Goal: Task Accomplishment & Management: Complete application form

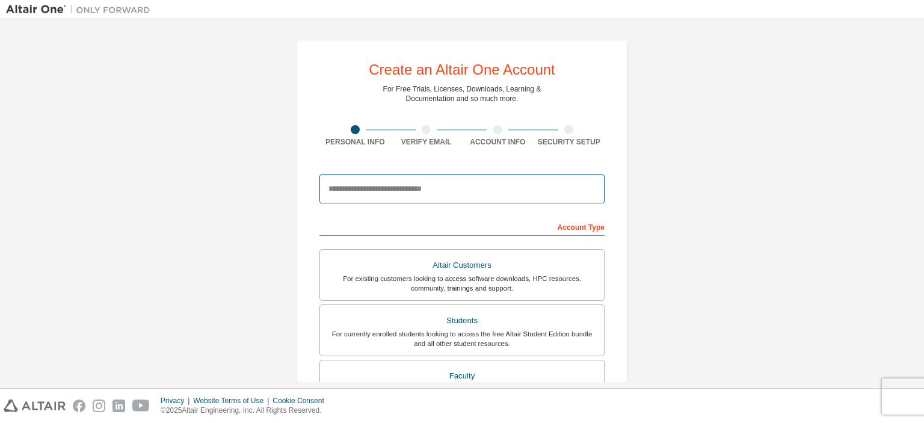
click at [567, 193] on input "email" at bounding box center [461, 188] width 285 height 29
type input "*"
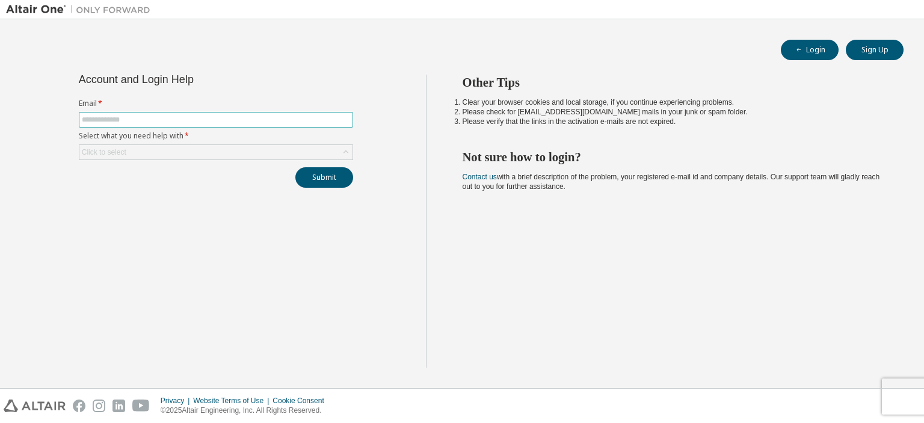
click at [236, 123] on input "text" at bounding box center [216, 120] width 268 height 10
type input "**********"
click at [229, 143] on form "**********" at bounding box center [216, 129] width 274 height 61
click at [229, 146] on div "Click to select" at bounding box center [215, 152] width 273 height 14
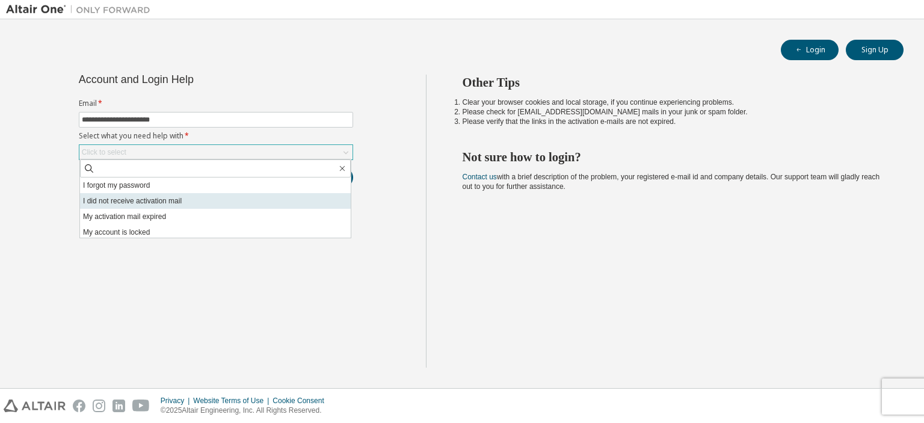
click at [185, 203] on li "I did not receive activation mail" at bounding box center [215, 201] width 271 height 16
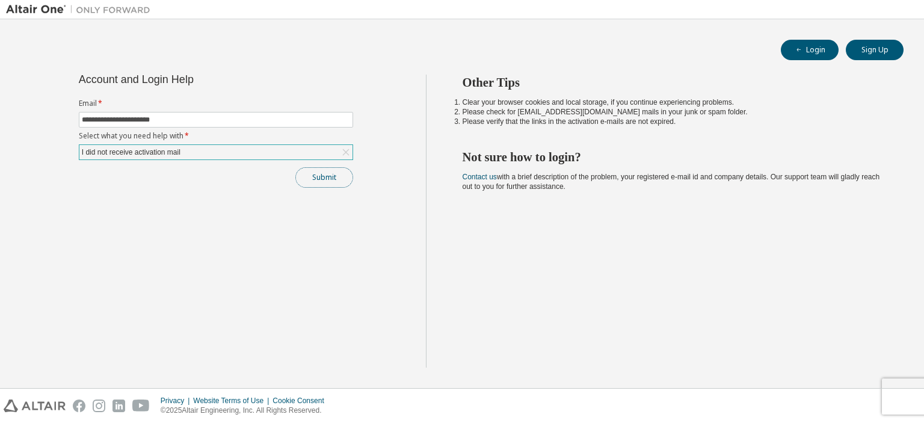
click at [324, 177] on button "Submit" at bounding box center [324, 177] width 58 height 20
click at [298, 150] on div "I did not receive activation mail" at bounding box center [215, 152] width 273 height 14
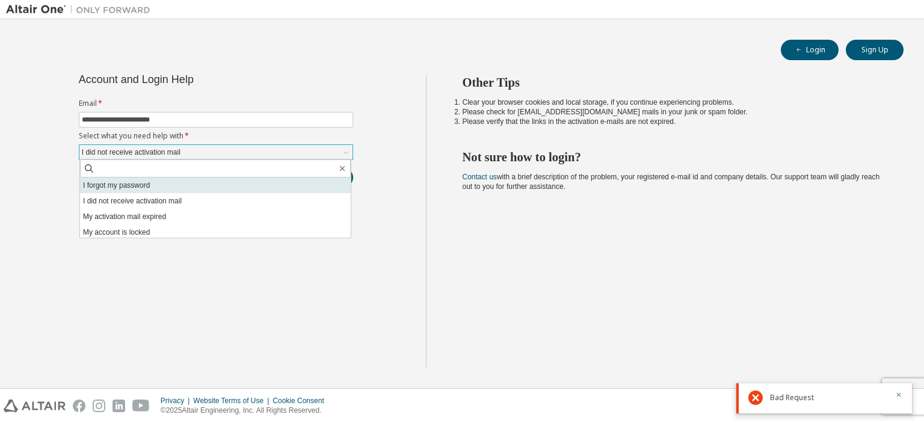
click at [144, 181] on li "I forgot my password" at bounding box center [215, 185] width 271 height 16
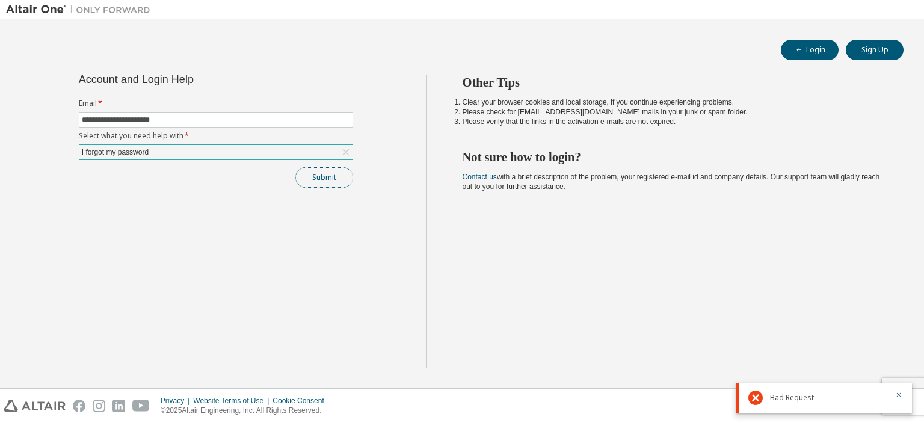
click at [311, 177] on button "Submit" at bounding box center [324, 177] width 58 height 20
click at [343, 150] on icon at bounding box center [346, 152] width 12 height 12
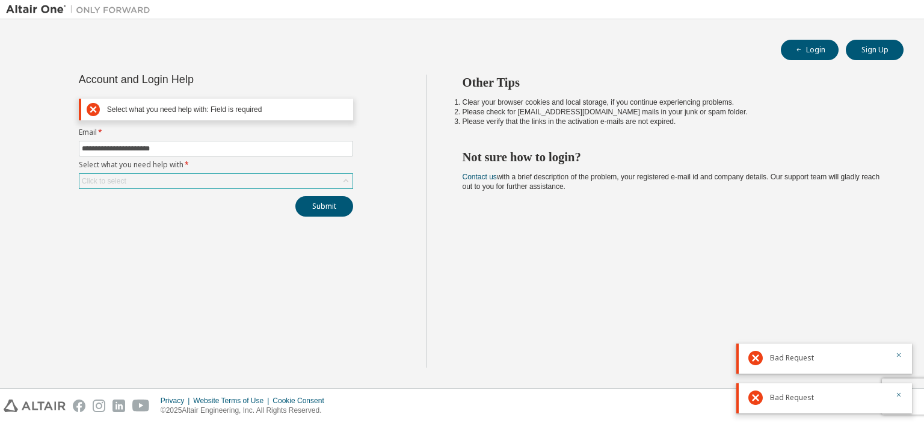
click at [278, 182] on div "Click to select" at bounding box center [215, 181] width 273 height 14
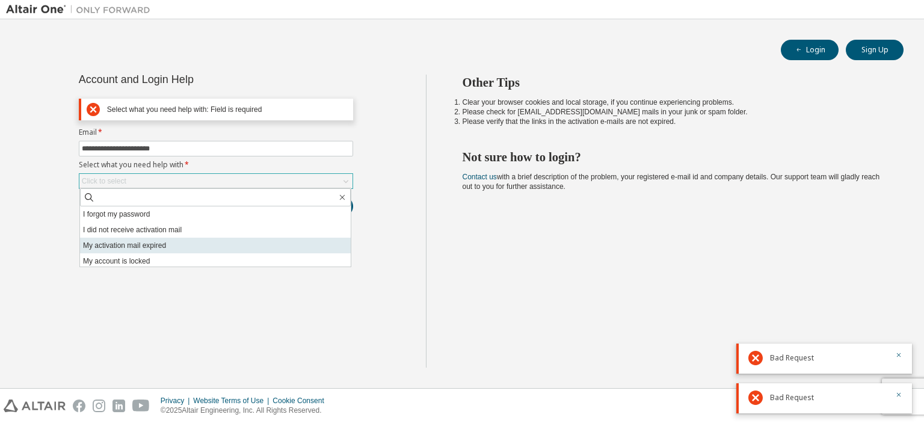
click at [176, 245] on li "My activation mail expired" at bounding box center [215, 246] width 271 height 16
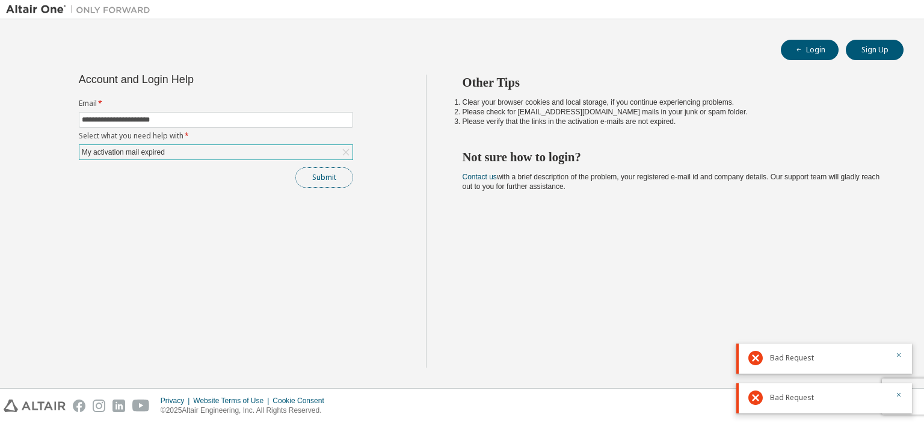
click at [327, 179] on button "Submit" at bounding box center [324, 177] width 58 height 20
click at [325, 150] on div "My activation mail expired" at bounding box center [215, 152] width 273 height 14
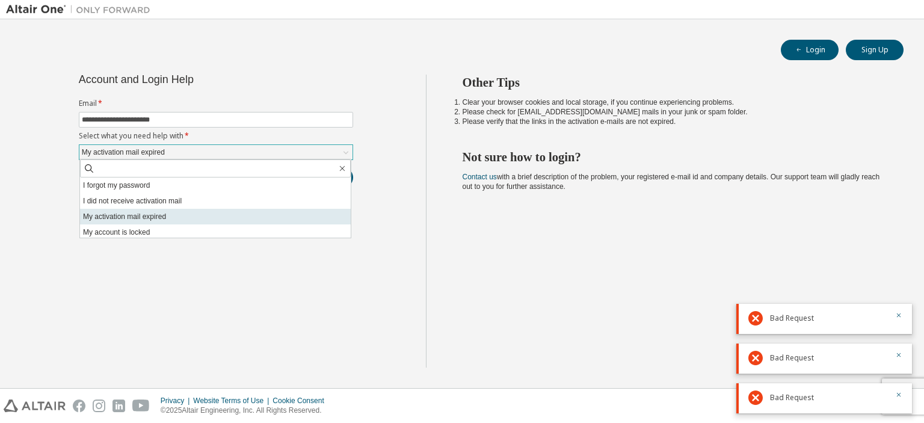
click at [209, 213] on li "My activation mail expired" at bounding box center [215, 217] width 271 height 16
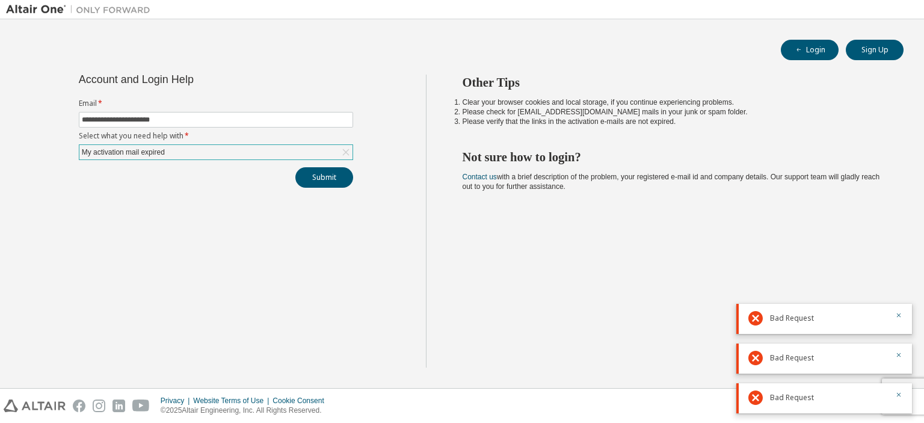
click at [318, 147] on div "My activation mail expired" at bounding box center [215, 152] width 273 height 14
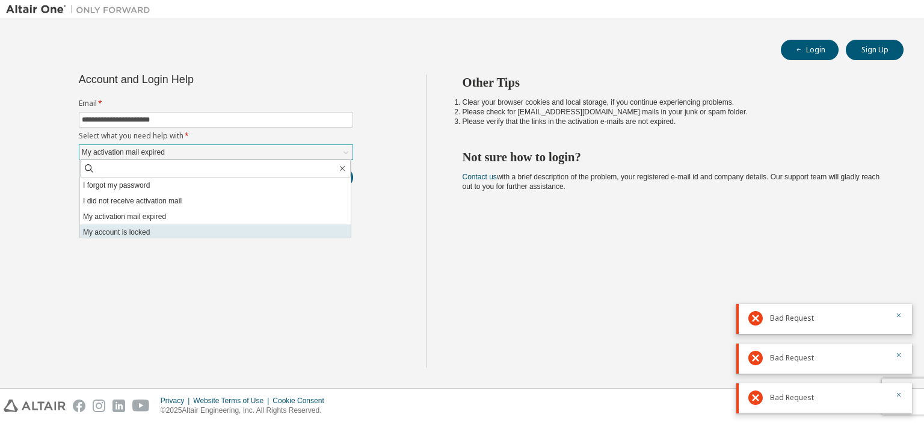
click at [179, 229] on li "My account is locked" at bounding box center [215, 232] width 271 height 16
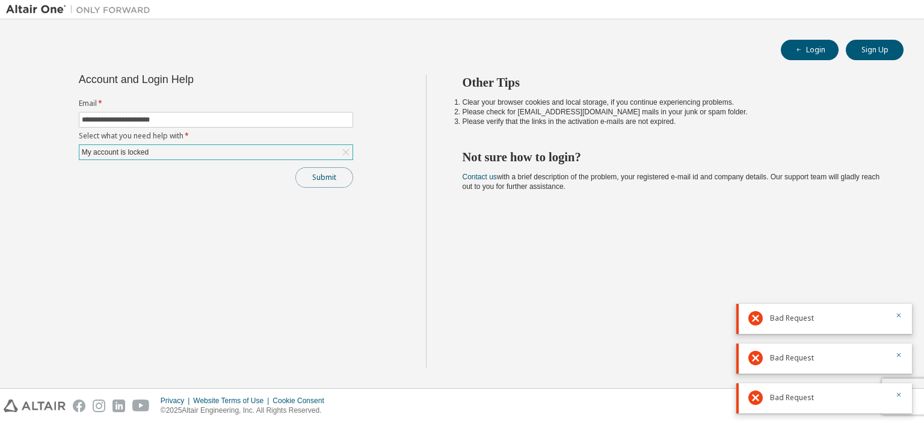
click at [337, 178] on button "Submit" at bounding box center [324, 177] width 58 height 20
click at [320, 149] on div "My account is locked" at bounding box center [215, 152] width 273 height 14
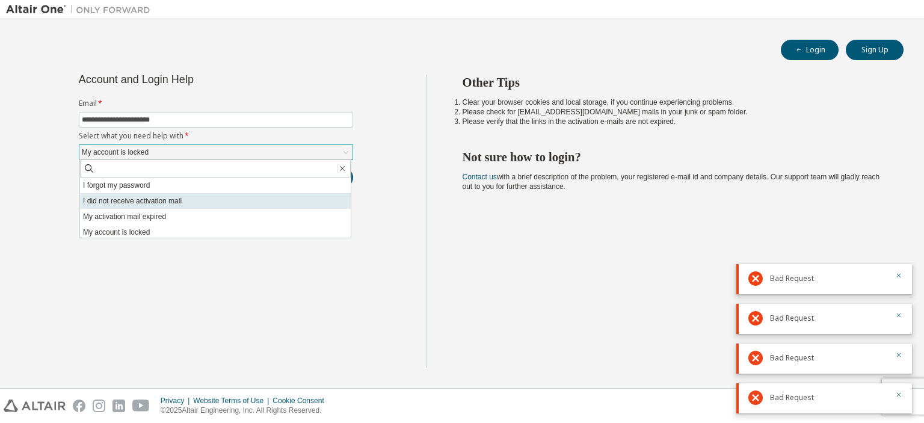
click at [261, 200] on li "I did not receive activation mail" at bounding box center [215, 201] width 271 height 16
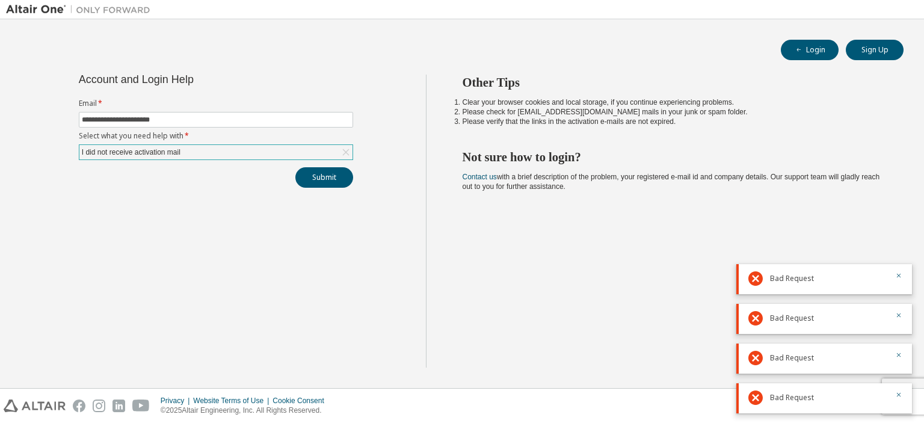
click at [300, 147] on div "I did not receive activation mail" at bounding box center [215, 152] width 273 height 14
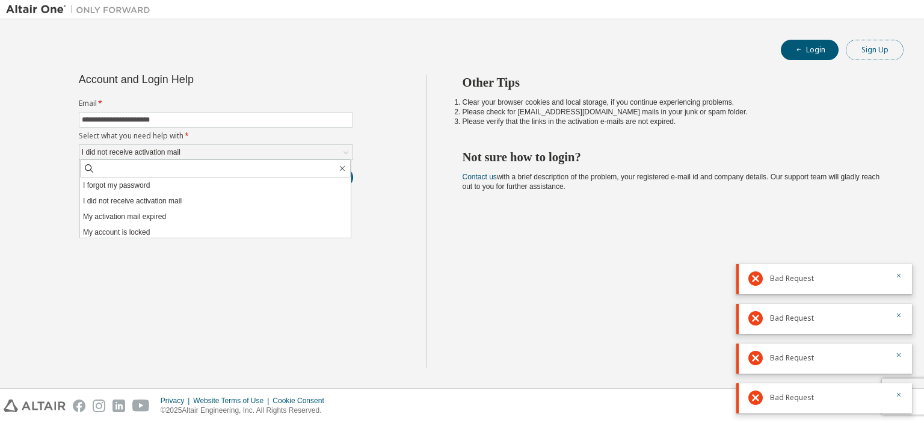
click at [877, 51] on button "Sign Up" at bounding box center [875, 50] width 58 height 20
